Goal: Check status: Check status

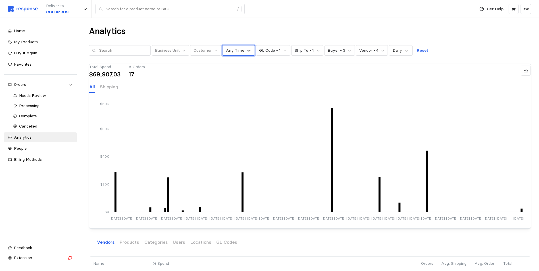
scroll to position [4, 0]
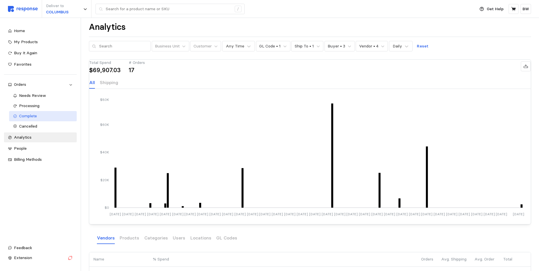
click at [32, 115] on span "Complete" at bounding box center [28, 115] width 18 height 5
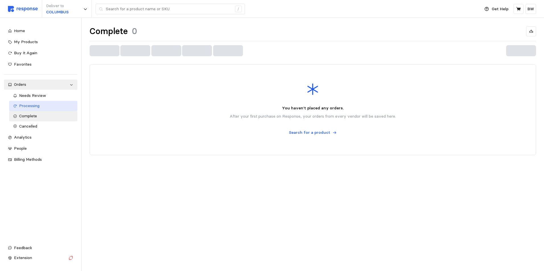
click at [32, 103] on span "Processing" at bounding box center [29, 105] width 20 height 5
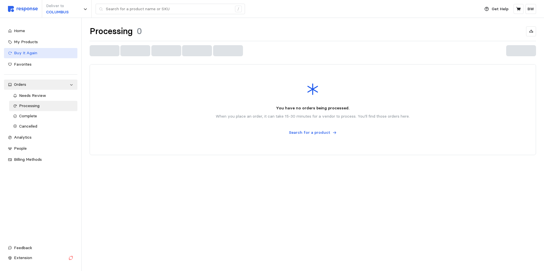
click at [34, 54] on span "Buy It Again" at bounding box center [25, 52] width 23 height 5
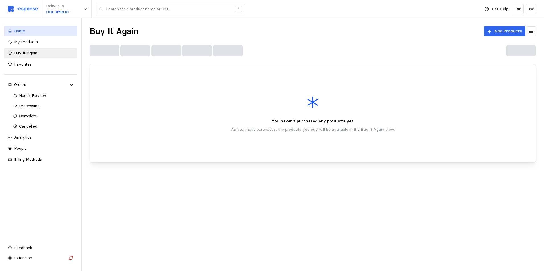
click at [21, 28] on span "Home" at bounding box center [19, 30] width 11 height 5
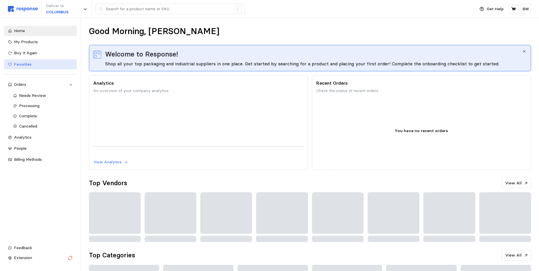
click at [53, 68] on link "Favorites" at bounding box center [40, 64] width 73 height 10
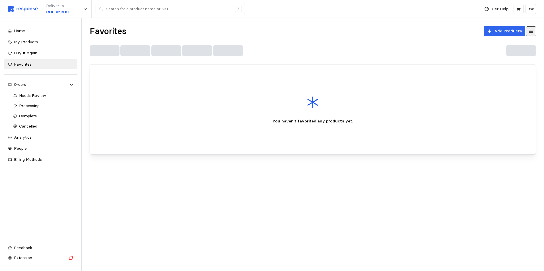
click at [529, 30] on icon at bounding box center [530, 31] width 5 height 5
click at [529, 30] on icon at bounding box center [531, 32] width 4 height 4
click at [41, 162] on div "Billing Methods" at bounding box center [43, 160] width 59 height 6
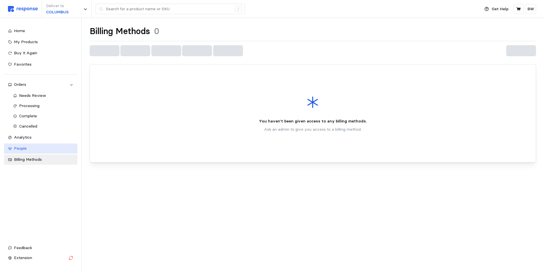
click at [35, 149] on div "People" at bounding box center [43, 149] width 59 height 6
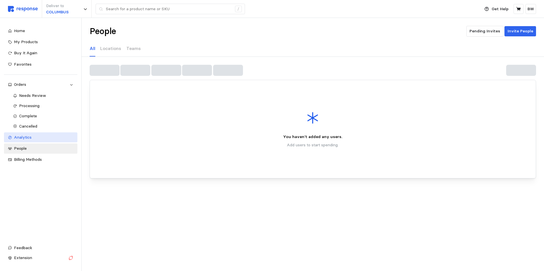
click at [39, 139] on div "Analytics" at bounding box center [43, 137] width 59 height 6
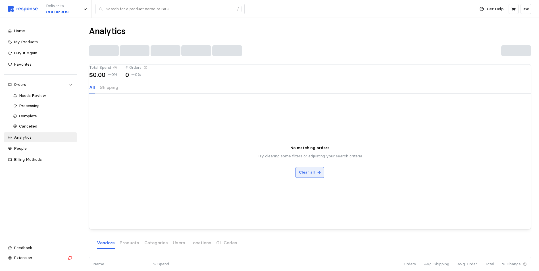
click at [317, 178] on button "Clear all" at bounding box center [310, 172] width 29 height 11
click at [25, 131] on link "Cancelled" at bounding box center [43, 126] width 68 height 10
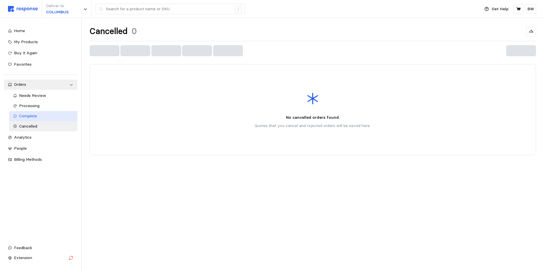
click at [32, 115] on span "Complete" at bounding box center [28, 115] width 18 height 5
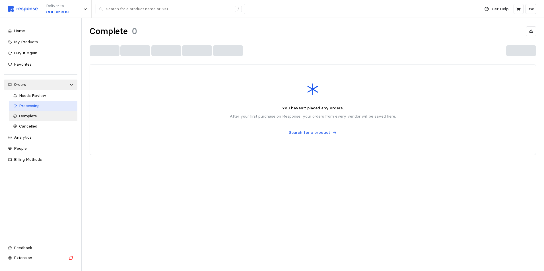
click at [37, 106] on span "Processing" at bounding box center [29, 105] width 20 height 5
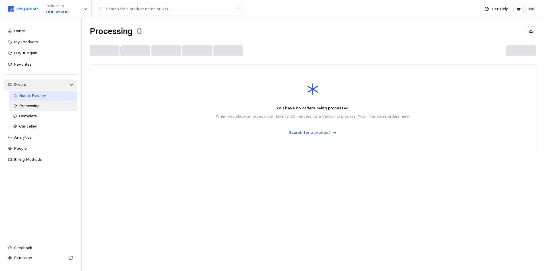
click at [41, 96] on span "Needs Review" at bounding box center [32, 95] width 27 height 5
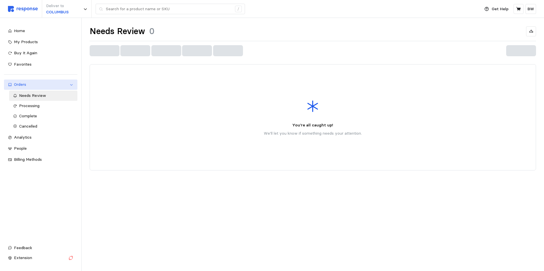
click at [71, 86] on icon at bounding box center [71, 85] width 4 height 4
click at [42, 42] on div "My Products" at bounding box center [43, 42] width 59 height 6
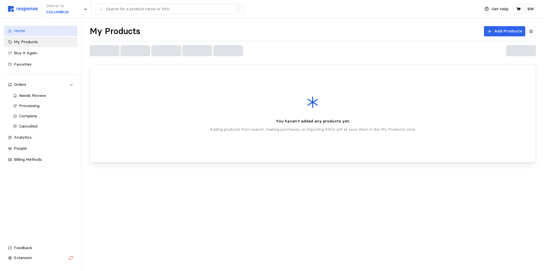
click at [26, 34] on div "Home" at bounding box center [43, 31] width 59 height 6
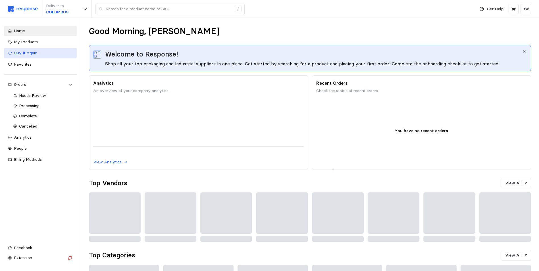
click at [27, 50] on span "Buy It Again" at bounding box center [25, 52] width 23 height 5
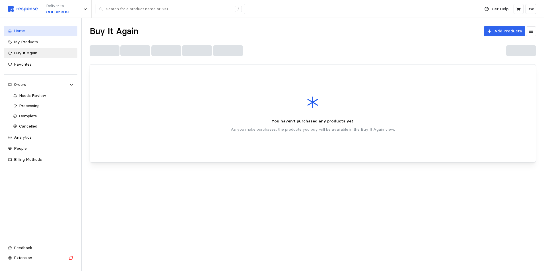
click at [26, 34] on link "Home" at bounding box center [40, 31] width 73 height 10
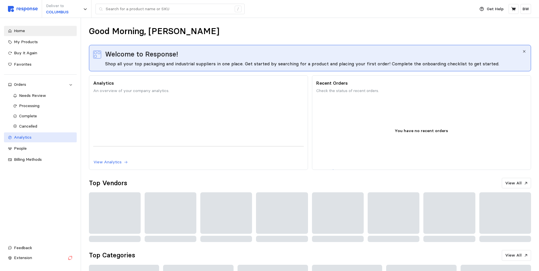
click at [43, 137] on div "Analytics" at bounding box center [43, 137] width 59 height 6
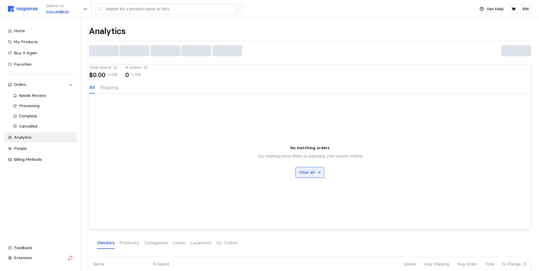
click at [320, 175] on icon at bounding box center [319, 173] width 4 height 4
click at [35, 146] on div "People" at bounding box center [43, 149] width 59 height 6
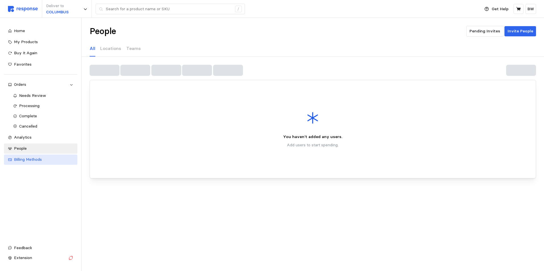
click at [33, 159] on span "Billing Methods" at bounding box center [28, 159] width 28 height 5
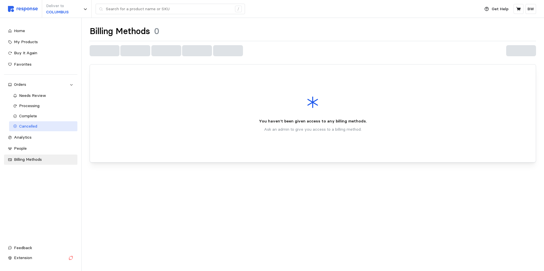
click at [30, 131] on link "Cancelled" at bounding box center [43, 126] width 68 height 10
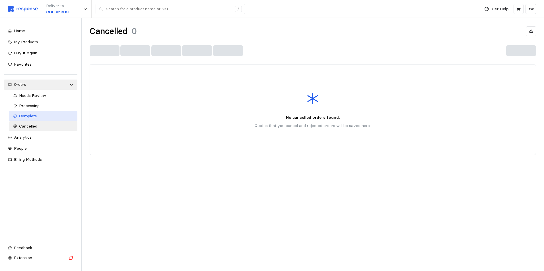
click at [32, 118] on span "Complete" at bounding box center [28, 115] width 18 height 5
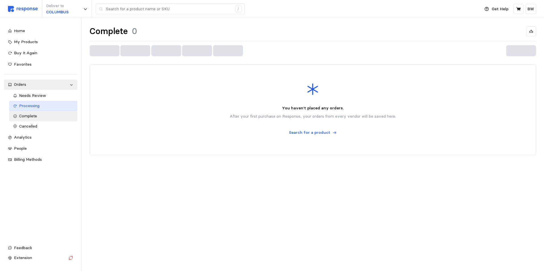
click at [32, 109] on div "Processing" at bounding box center [46, 106] width 54 height 6
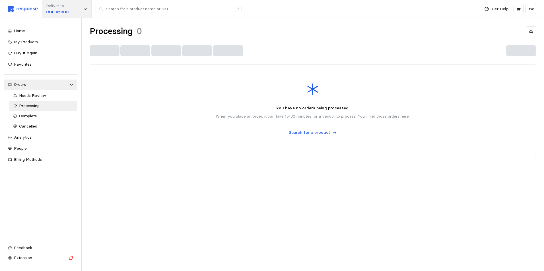
click at [81, 12] on div "Deliver to [GEOGRAPHIC_DATA]" at bounding box center [67, 9] width 50 height 18
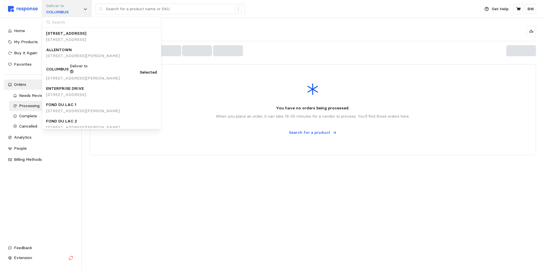
click at [81, 12] on div "Deliver to [GEOGRAPHIC_DATA]" at bounding box center [67, 9] width 50 height 18
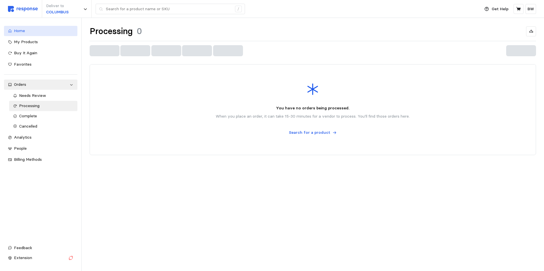
click at [30, 34] on link "Home" at bounding box center [40, 31] width 73 height 10
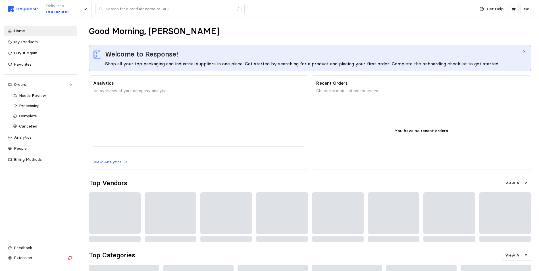
click at [525, 52] on icon "button" at bounding box center [525, 51] width 4 height 4
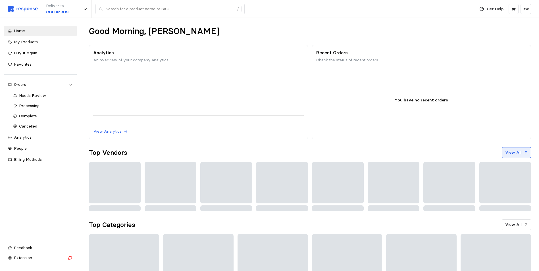
click at [512, 157] on button "View All" at bounding box center [516, 152] width 29 height 11
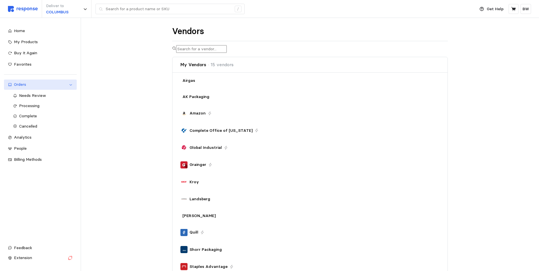
click at [28, 81] on link "Orders" at bounding box center [40, 85] width 73 height 10
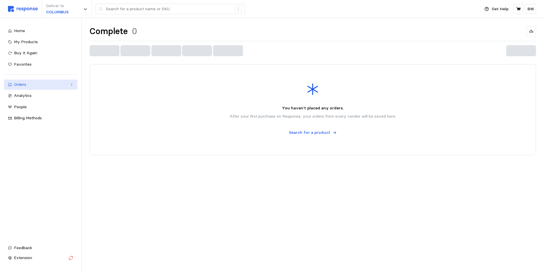
click at [28, 81] on link "Orders" at bounding box center [40, 85] width 73 height 10
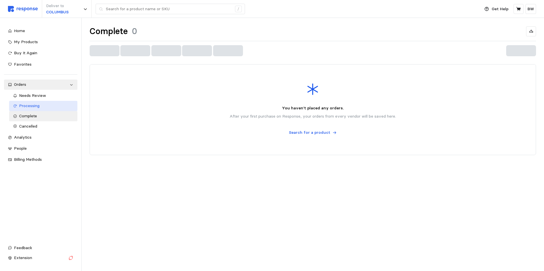
click at [25, 109] on link "Processing" at bounding box center [43, 106] width 68 height 10
